Goal: Book appointment/travel/reservation

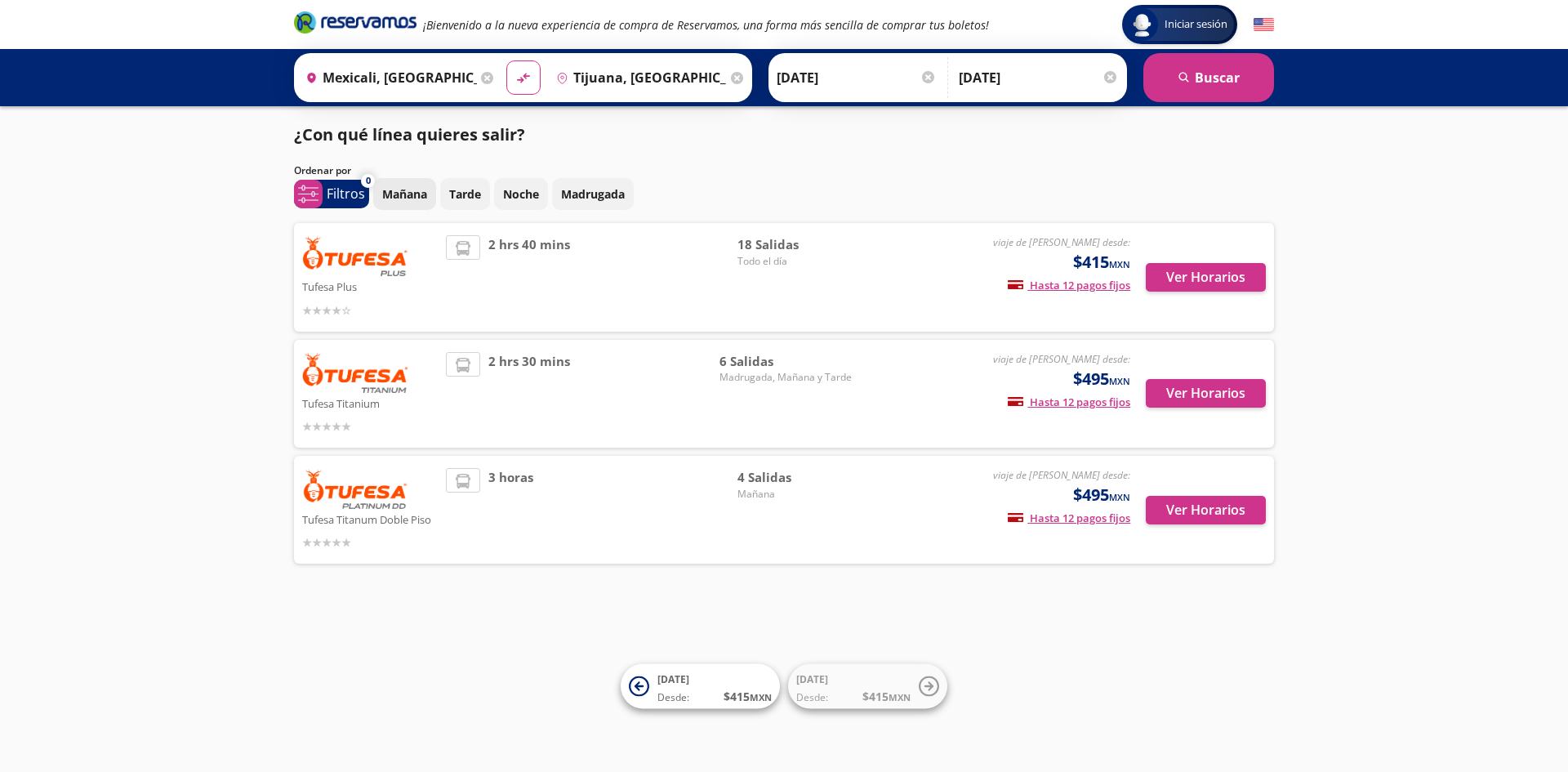
click at [396, 195] on p "Mañana" at bounding box center [404, 193] width 44 height 17
click at [1189, 396] on button "Ver Horarios" at bounding box center [1206, 392] width 120 height 28
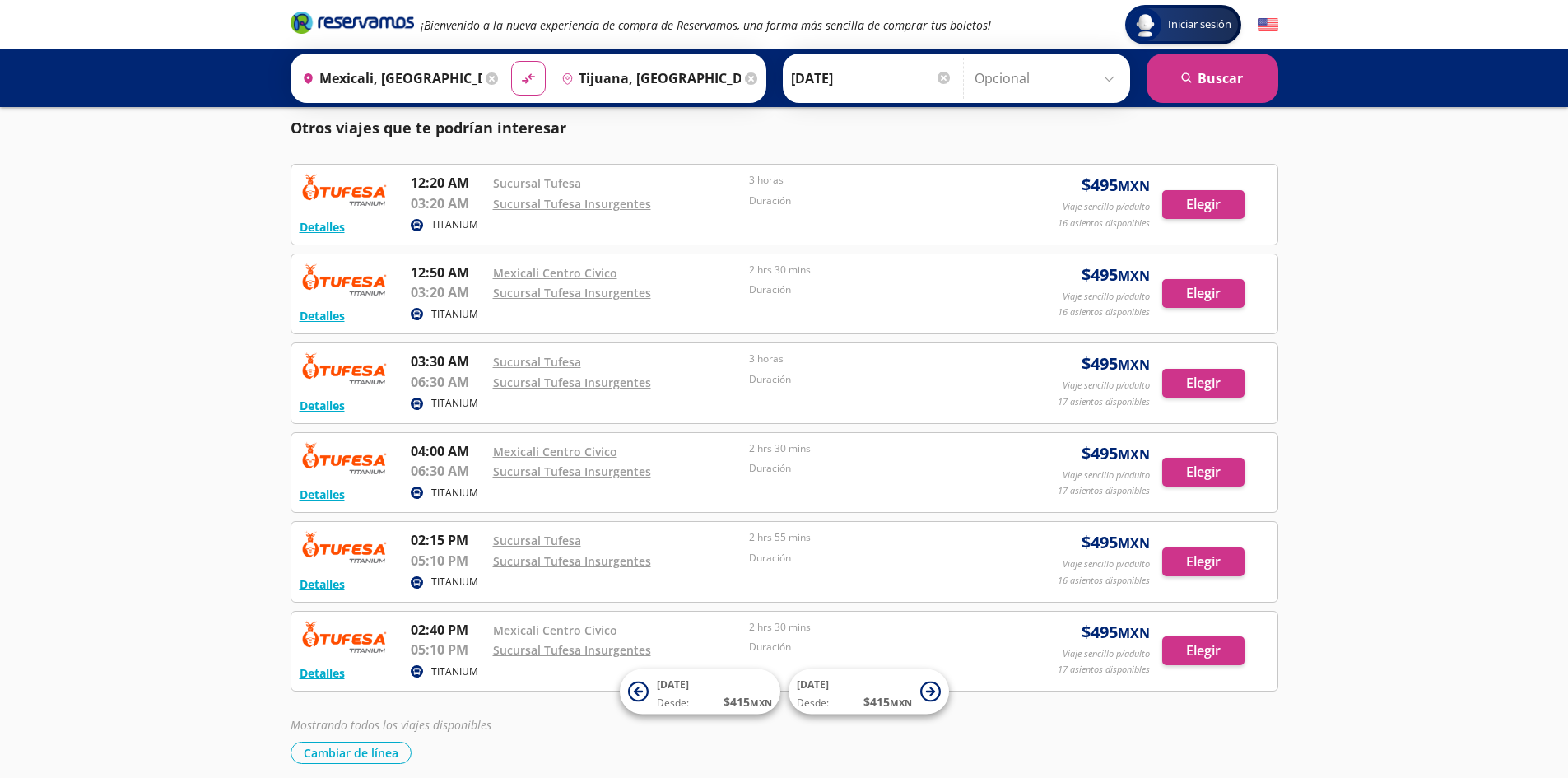
scroll to position [397, 0]
